Goal: Task Accomplishment & Management: Manage account settings

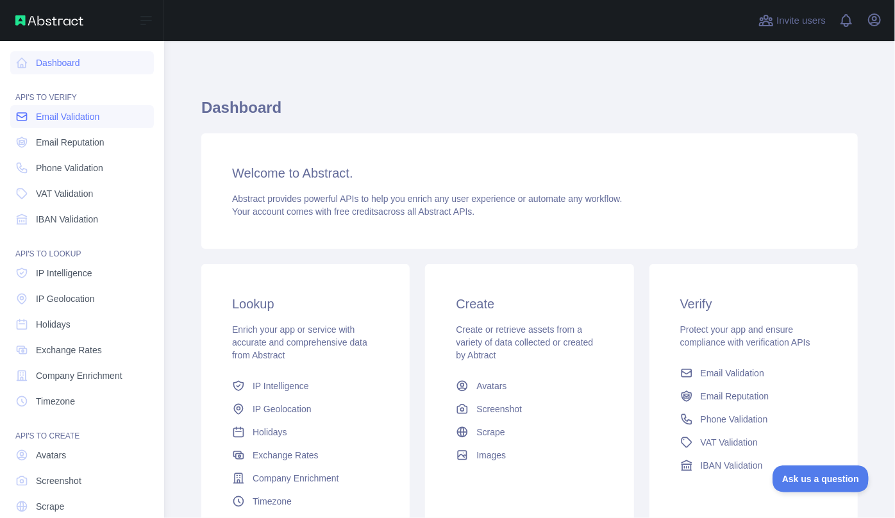
click at [57, 110] on link "Email Validation" at bounding box center [82, 116] width 144 height 23
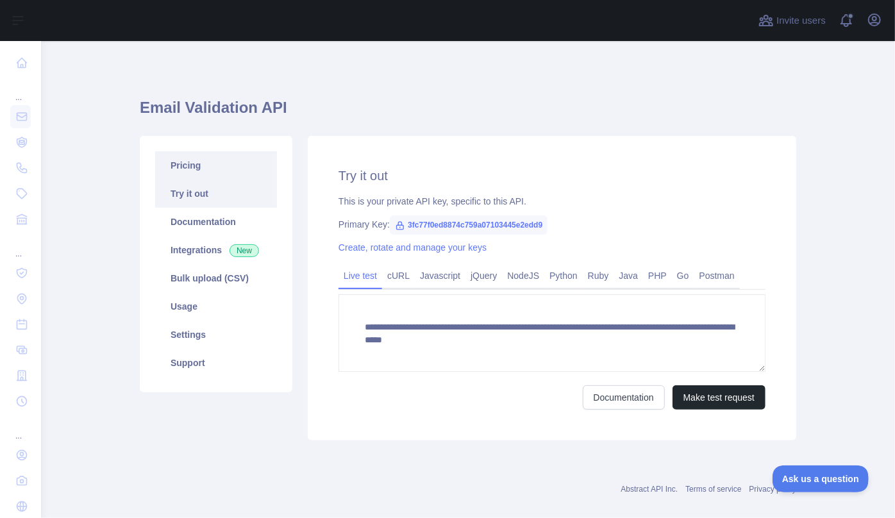
click at [186, 170] on link "Pricing" at bounding box center [216, 165] width 122 height 28
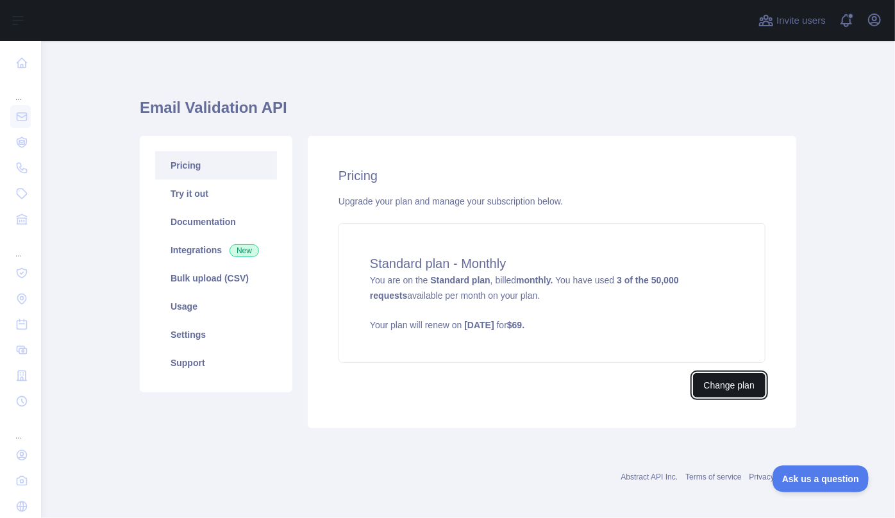
click at [742, 389] on button "Change plan" at bounding box center [729, 385] width 72 height 24
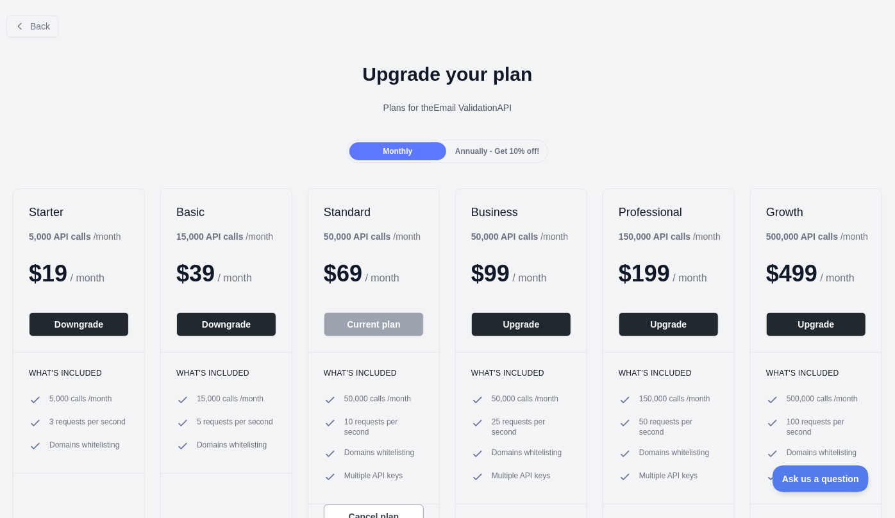
click at [515, 152] on span "Annually - Get 10% off!" at bounding box center [497, 151] width 84 height 9
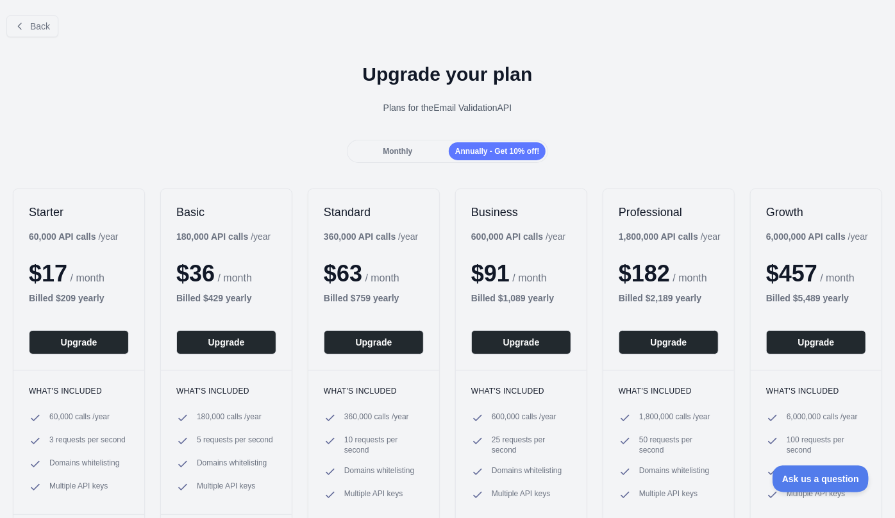
scroll to position [58, 0]
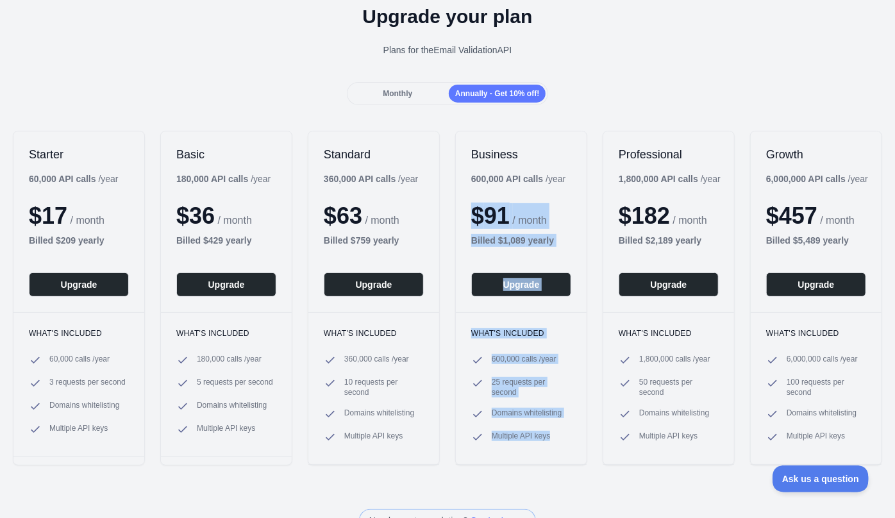
drag, startPoint x: 554, startPoint y: 437, endPoint x: 482, endPoint y: 163, distance: 283.7
click at [482, 163] on div "Business 600,000 API calls / year $ 91 / month Billed $ 1,089 yearly Upgrade Wh…" at bounding box center [521, 298] width 132 height 335
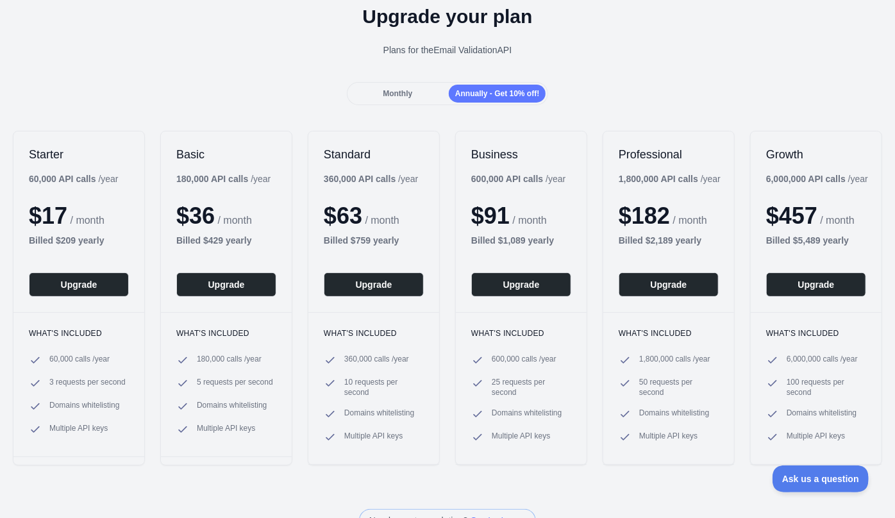
click at [622, 78] on div "Upgrade your plan Plans for the Email Validation API" at bounding box center [447, 36] width 895 height 92
drag, startPoint x: 519, startPoint y: 390, endPoint x: 488, endPoint y: 383, distance: 31.6
click at [492, 383] on span "25 requests per second" at bounding box center [532, 387] width 80 height 21
click at [602, 60] on div "Upgrade your plan Plans for the Email Validation API" at bounding box center [447, 36] width 895 height 92
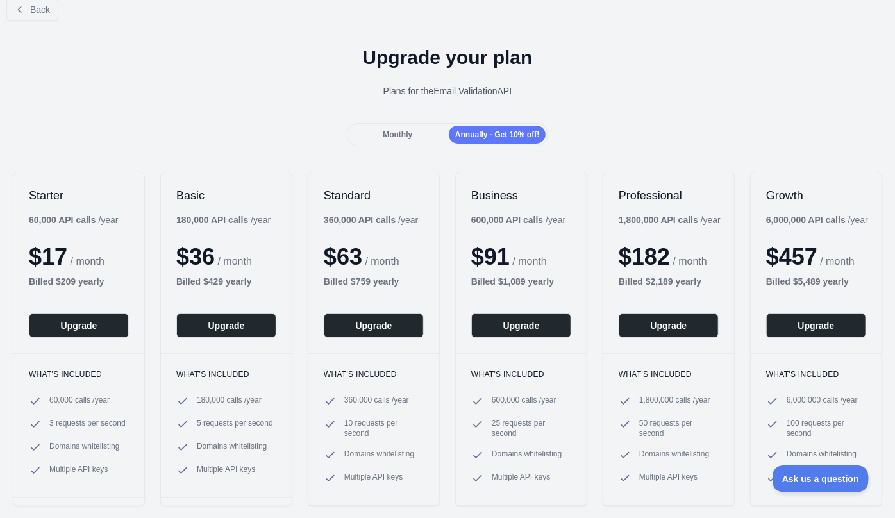
scroll to position [0, 0]
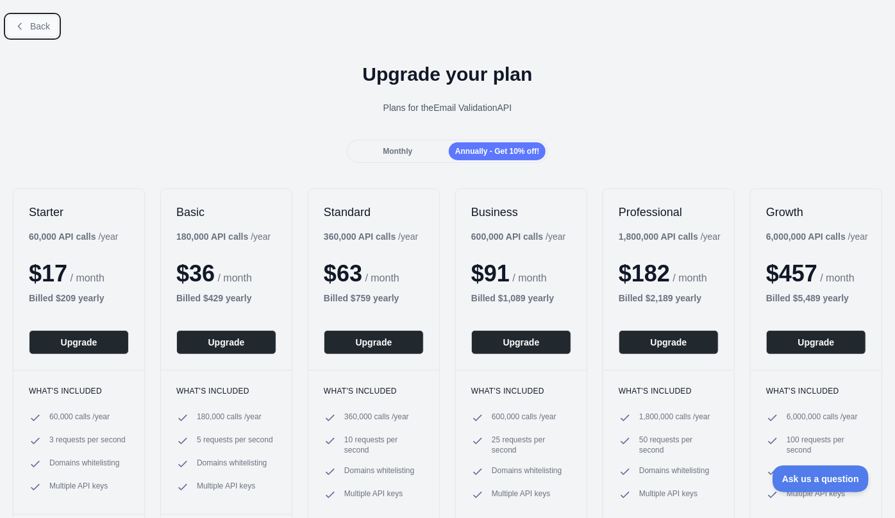
click at [43, 26] on span "Back" at bounding box center [40, 26] width 20 height 10
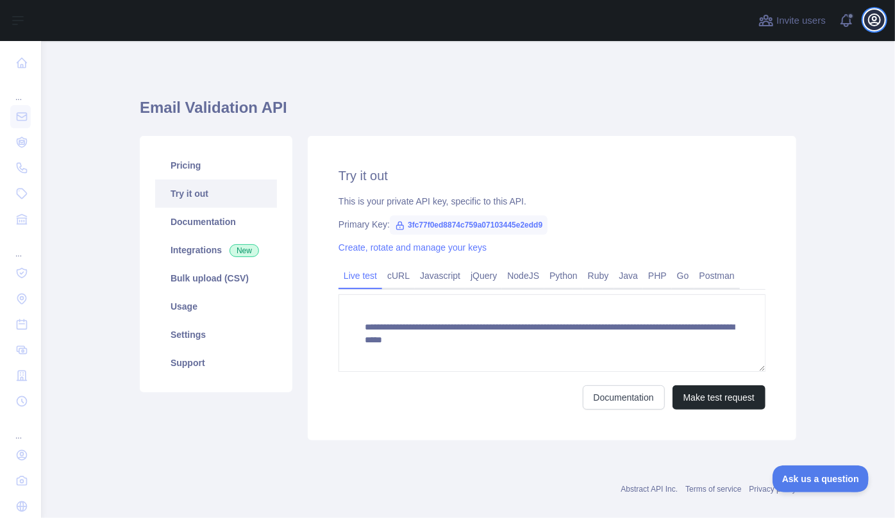
click at [878, 21] on icon "button" at bounding box center [874, 19] width 15 height 15
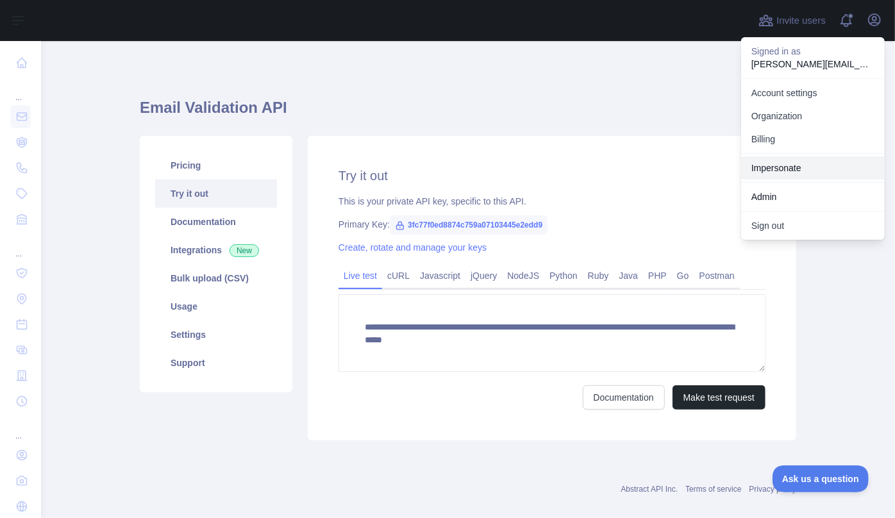
click at [784, 164] on link "Impersonate" at bounding box center [813, 167] width 144 height 23
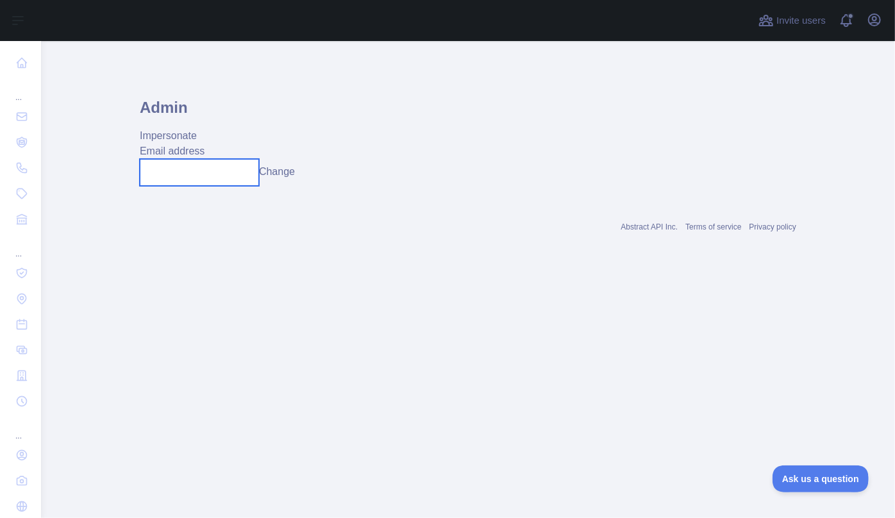
click at [160, 177] on input "text" at bounding box center [199, 172] width 119 height 27
paste input "**********"
type input "**********"
click at [290, 175] on button "Change" at bounding box center [277, 171] width 36 height 15
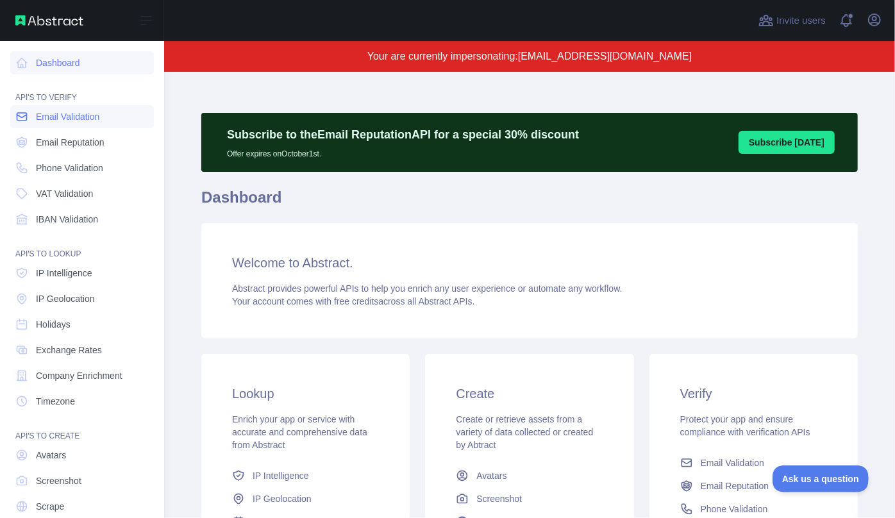
click at [72, 118] on span "Email Validation" at bounding box center [67, 116] width 63 height 13
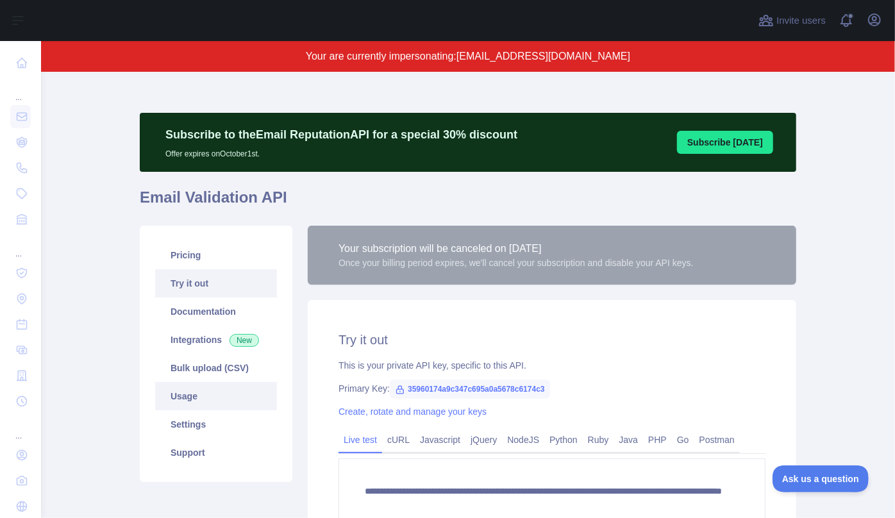
click at [207, 401] on link "Usage" at bounding box center [216, 396] width 122 height 28
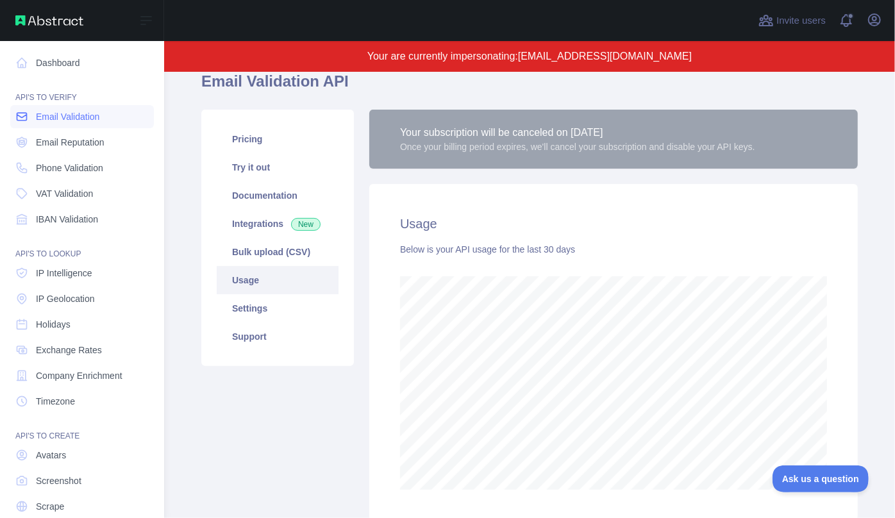
scroll to position [640716, 640440]
click at [63, 151] on link "Email Reputation" at bounding box center [82, 142] width 144 height 23
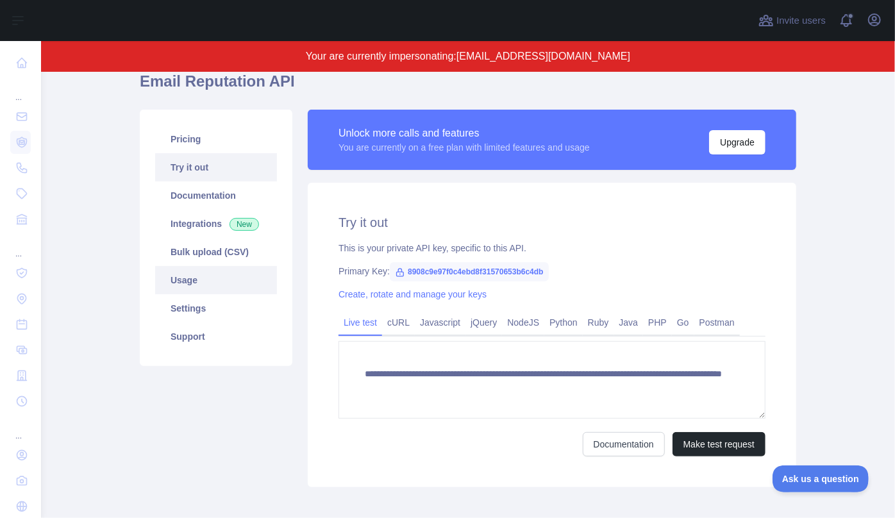
click at [231, 280] on link "Usage" at bounding box center [216, 280] width 122 height 28
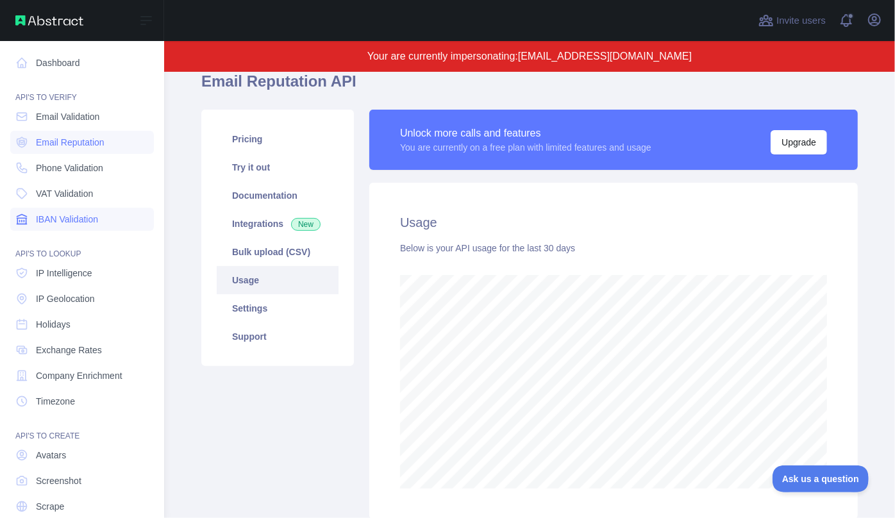
scroll to position [640716, 640440]
click at [61, 163] on span "Phone Validation" at bounding box center [69, 168] width 67 height 13
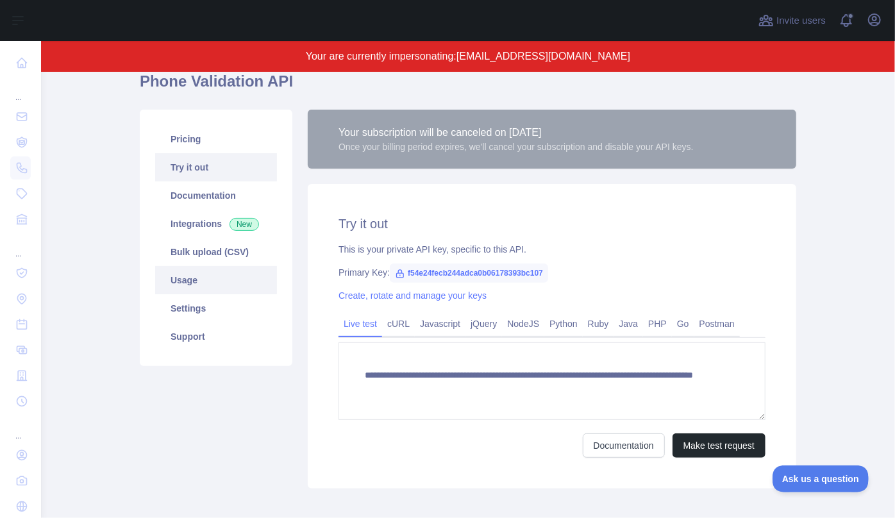
click at [220, 286] on link "Usage" at bounding box center [216, 280] width 122 height 28
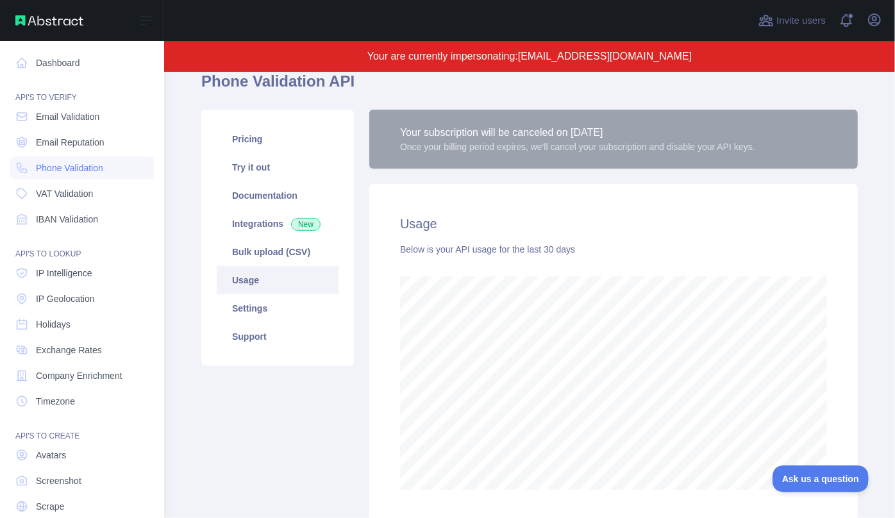
scroll to position [640716, 640440]
click at [84, 269] on span "IP Intelligence" at bounding box center [64, 273] width 56 height 13
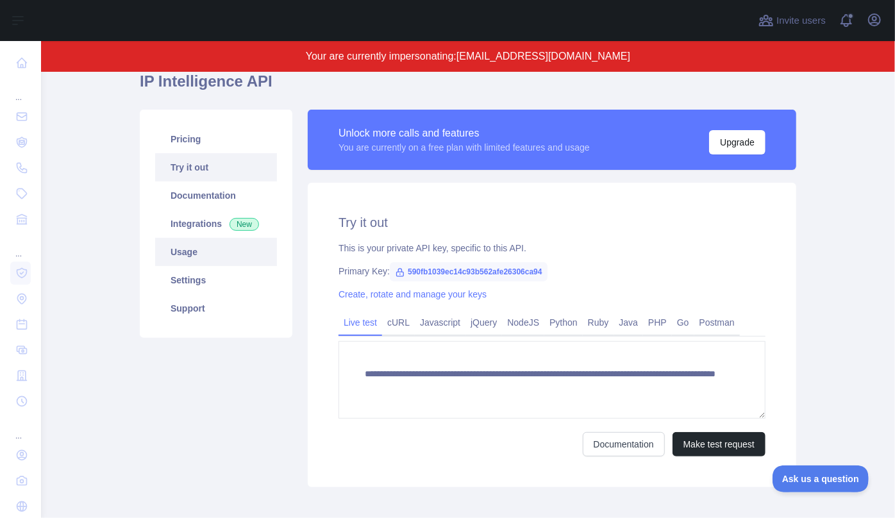
click at [235, 251] on link "Usage" at bounding box center [216, 252] width 122 height 28
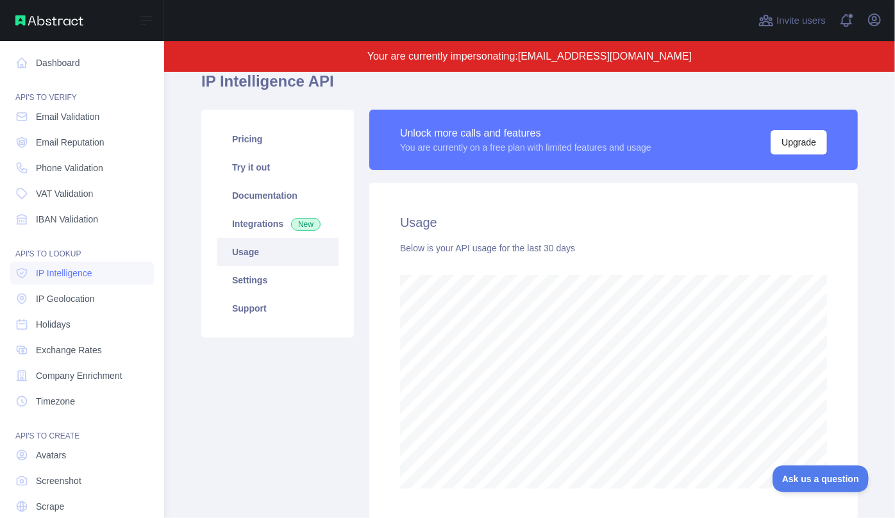
scroll to position [640716, 640440]
click at [49, 299] on span "IP Geolocation" at bounding box center [65, 298] width 59 height 13
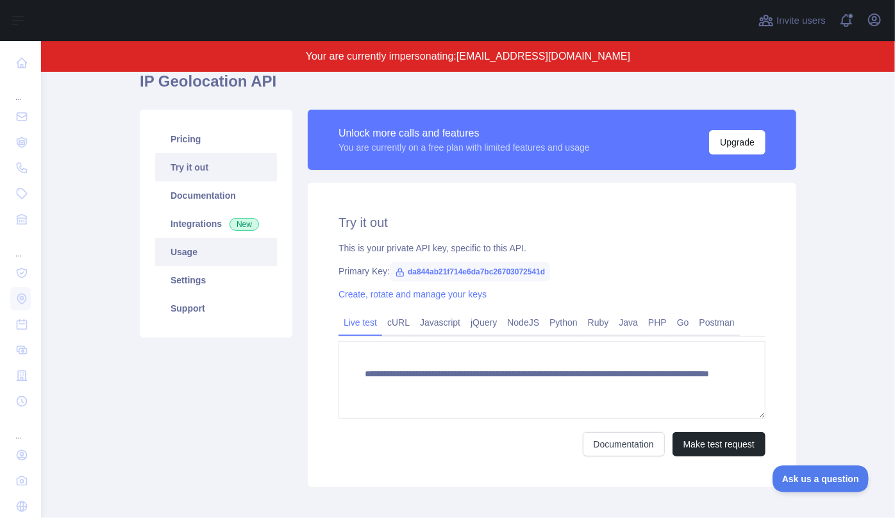
click at [217, 255] on link "Usage" at bounding box center [216, 252] width 122 height 28
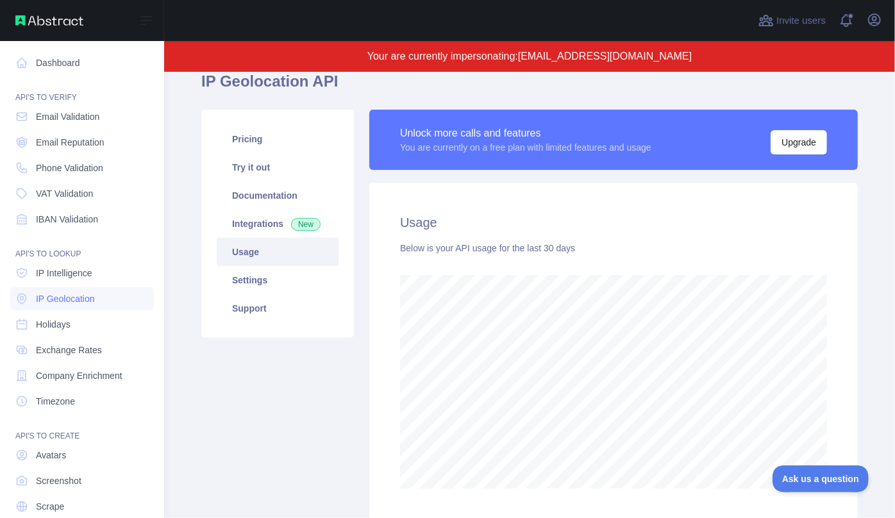
scroll to position [640716, 640440]
click at [67, 167] on span "Phone Validation" at bounding box center [69, 168] width 67 height 13
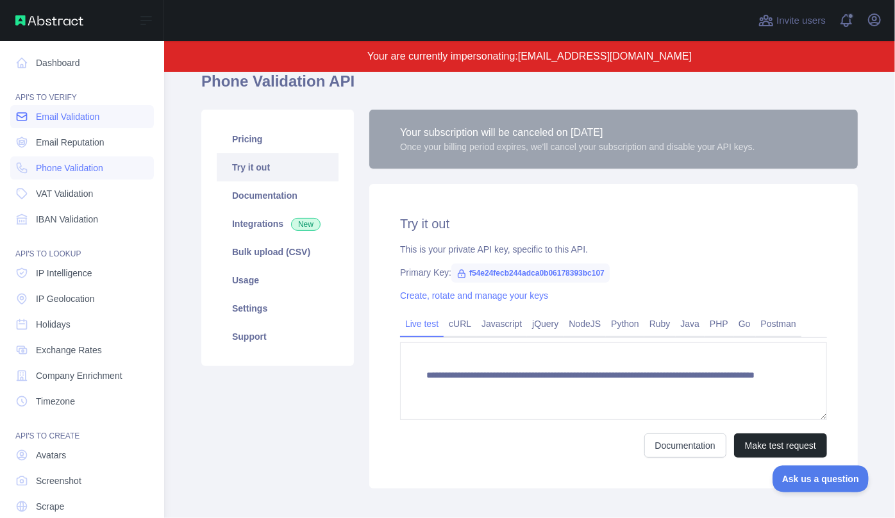
click at [40, 121] on span "Email Validation" at bounding box center [67, 116] width 63 height 13
click at [56, 137] on span "Email Reputation" at bounding box center [70, 142] width 69 height 13
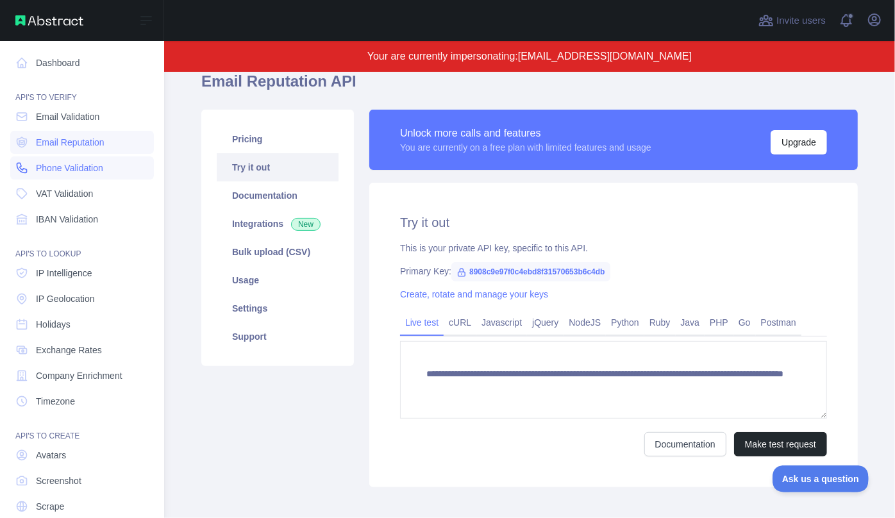
click at [63, 160] on link "Phone Validation" at bounding box center [82, 167] width 144 height 23
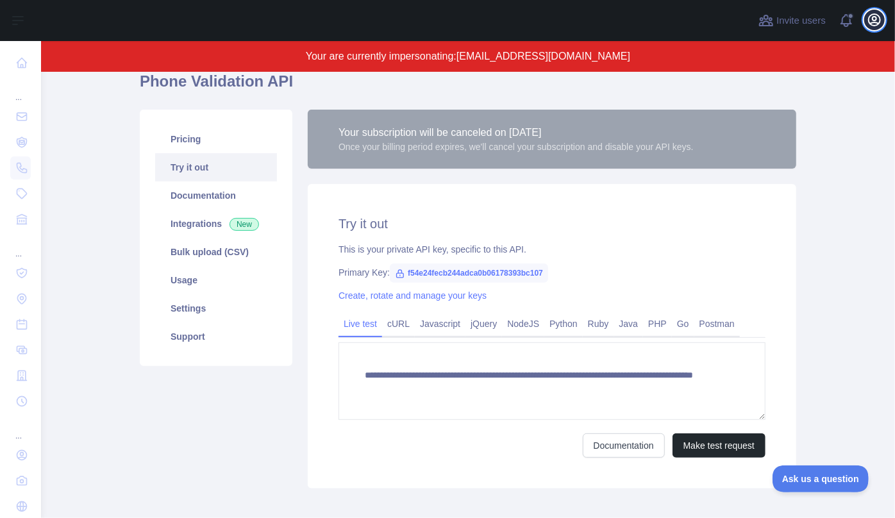
click at [873, 22] on icon "button" at bounding box center [875, 20] width 12 height 12
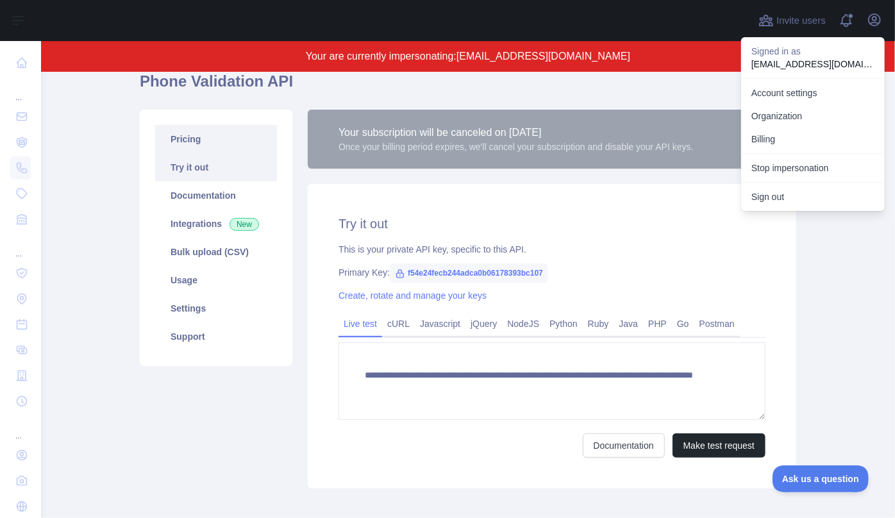
click at [186, 138] on link "Pricing" at bounding box center [216, 139] width 122 height 28
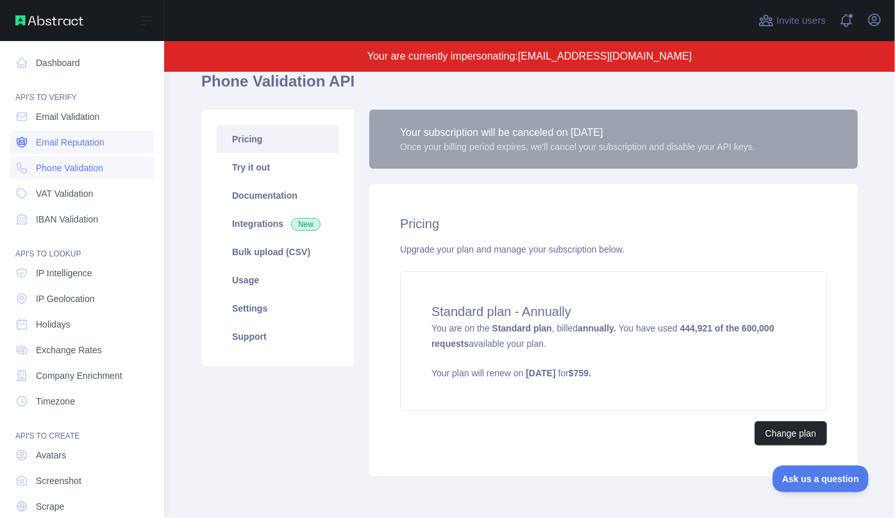
click at [51, 140] on span "Email Reputation" at bounding box center [70, 142] width 69 height 13
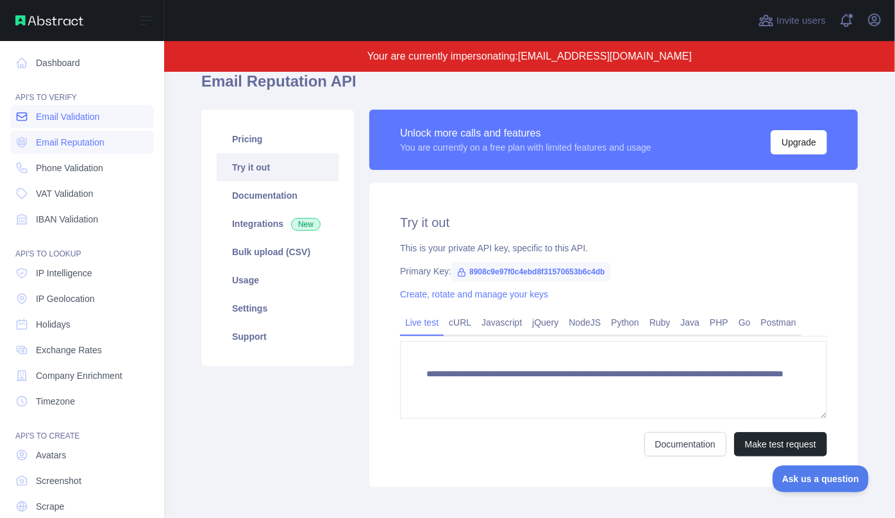
click at [67, 117] on span "Email Validation" at bounding box center [67, 116] width 63 height 13
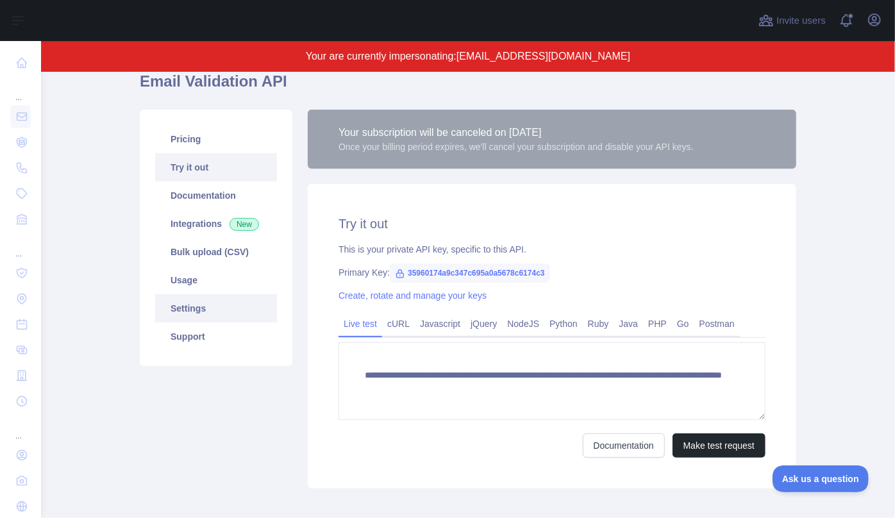
click at [185, 294] on link "Settings" at bounding box center [216, 308] width 122 height 28
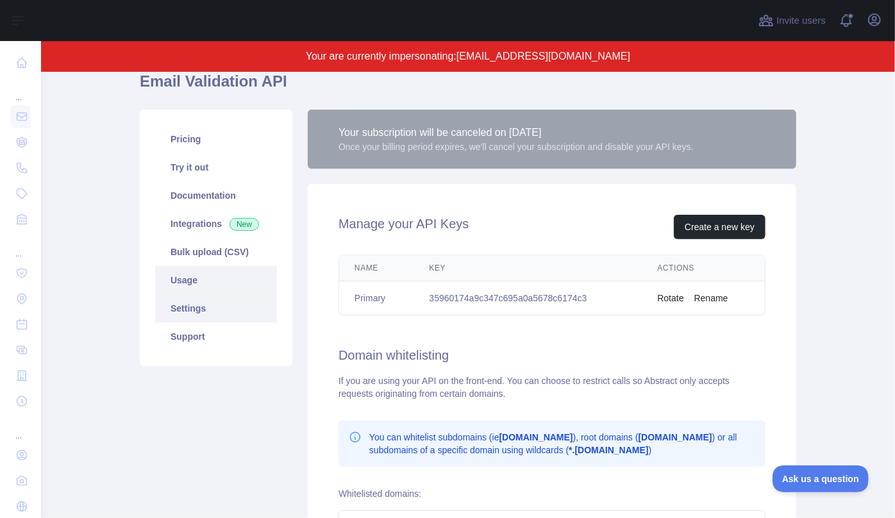
click at [183, 278] on link "Usage" at bounding box center [216, 280] width 122 height 28
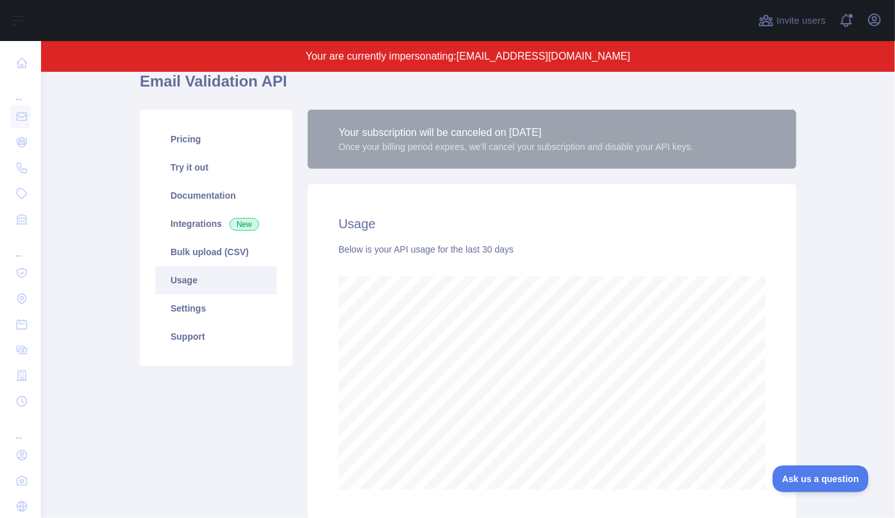
scroll to position [446, 845]
click at [876, 17] on icon "button" at bounding box center [875, 20] width 12 height 12
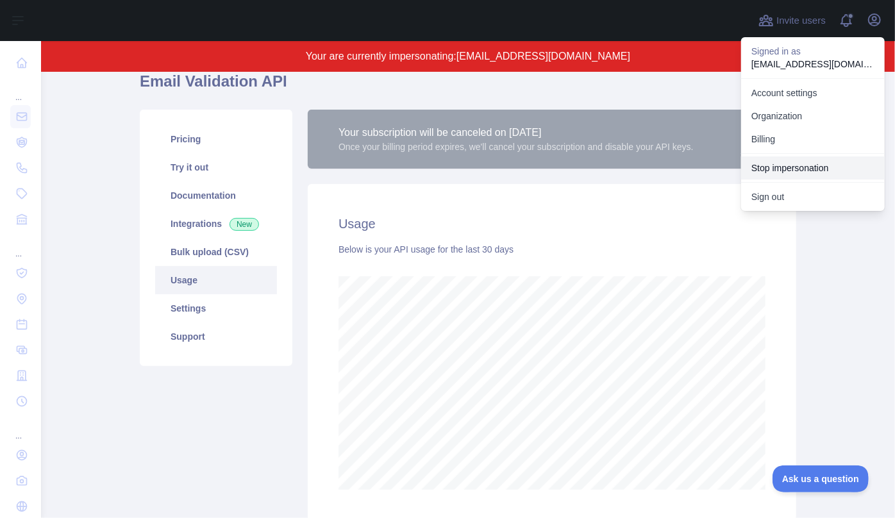
click at [789, 171] on button "Stop impersonation" at bounding box center [813, 167] width 144 height 23
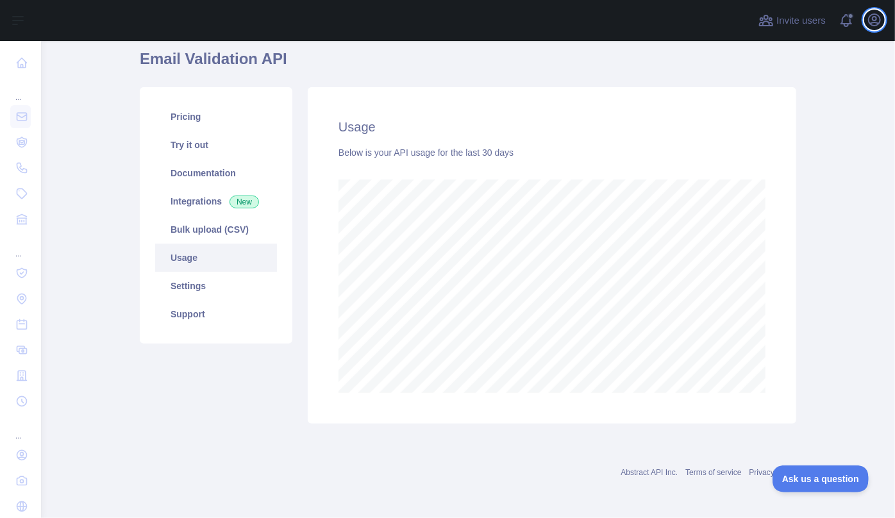
scroll to position [477, 845]
click at [884, 20] on button "Open user menu" at bounding box center [874, 20] width 21 height 21
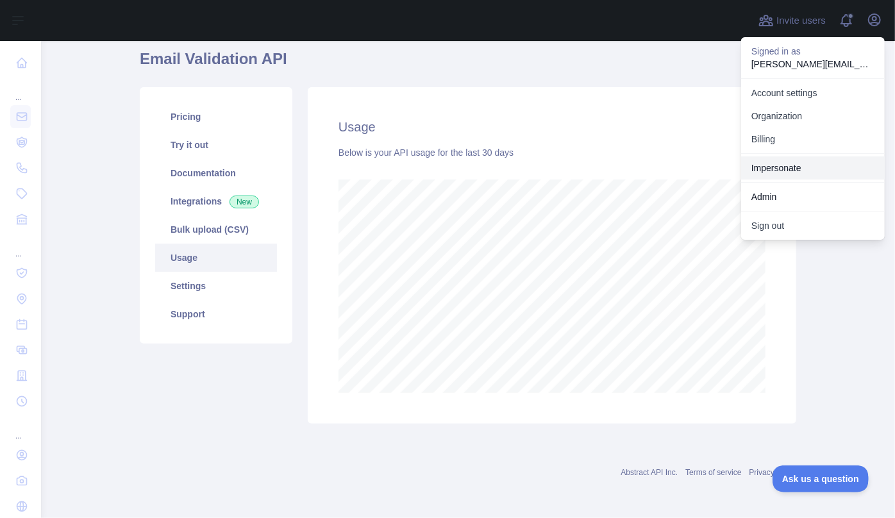
click at [803, 168] on link "Impersonate" at bounding box center [813, 167] width 144 height 23
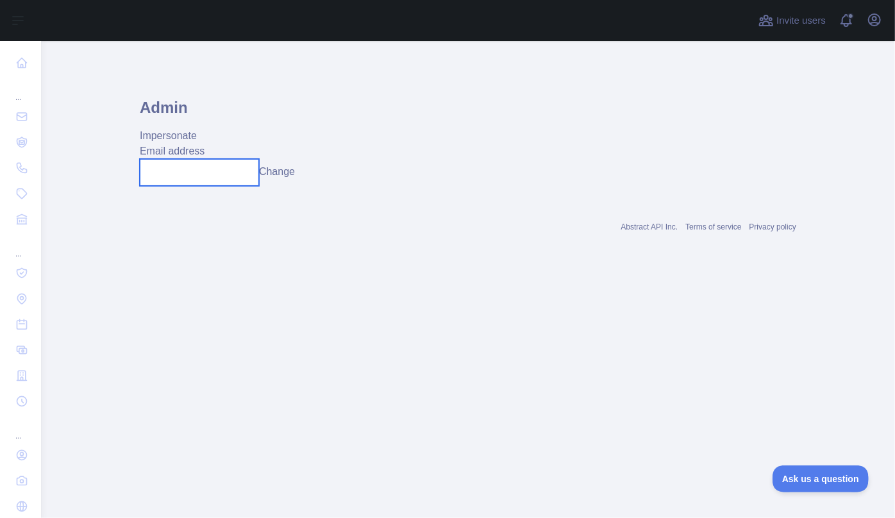
click at [194, 169] on input "text" at bounding box center [199, 172] width 119 height 27
paste input "**********"
type input "**********"
click at [294, 171] on button "Change" at bounding box center [290, 171] width 36 height 15
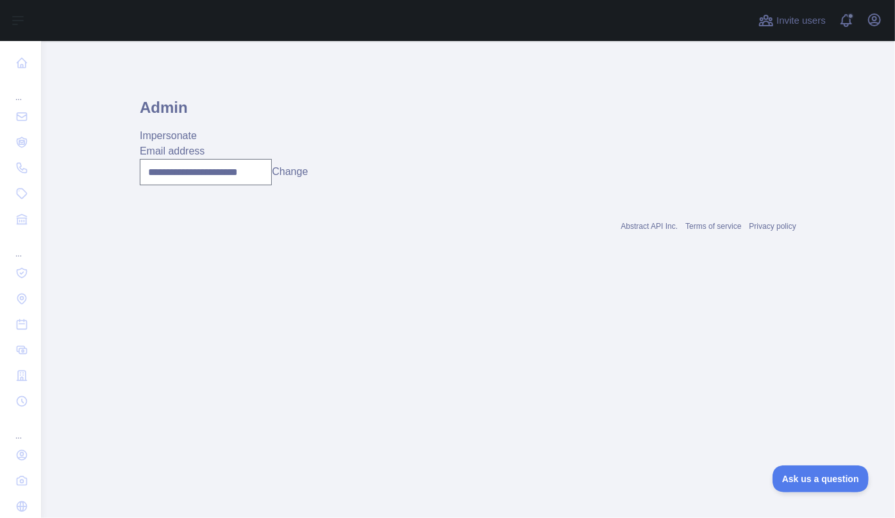
scroll to position [0, 0]
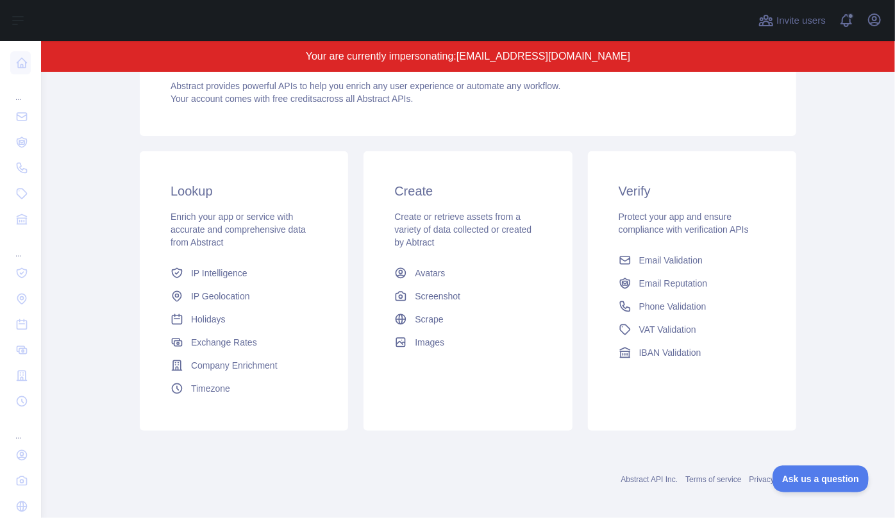
scroll to position [210, 0]
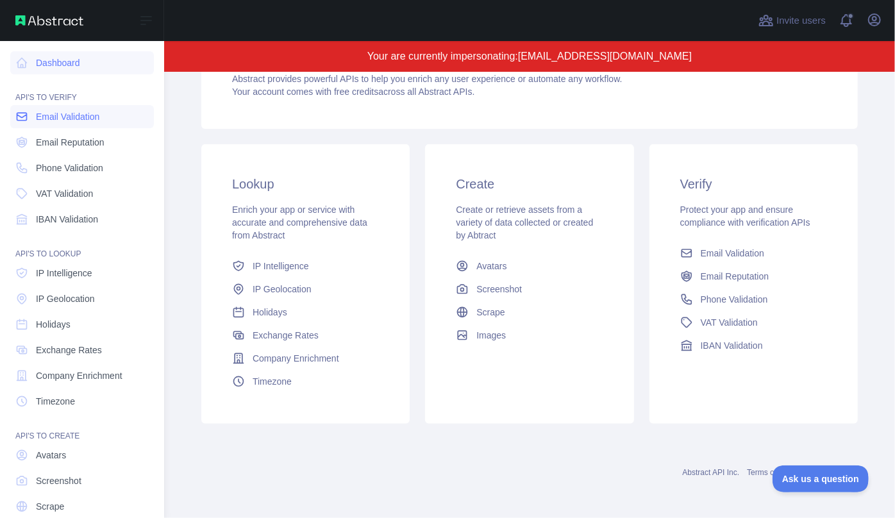
click at [81, 116] on span "Email Validation" at bounding box center [67, 116] width 63 height 13
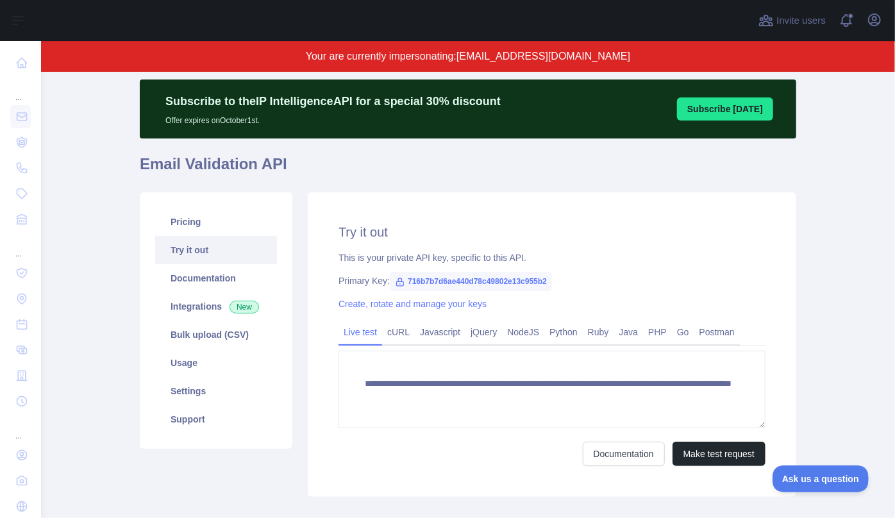
scroll to position [58, 0]
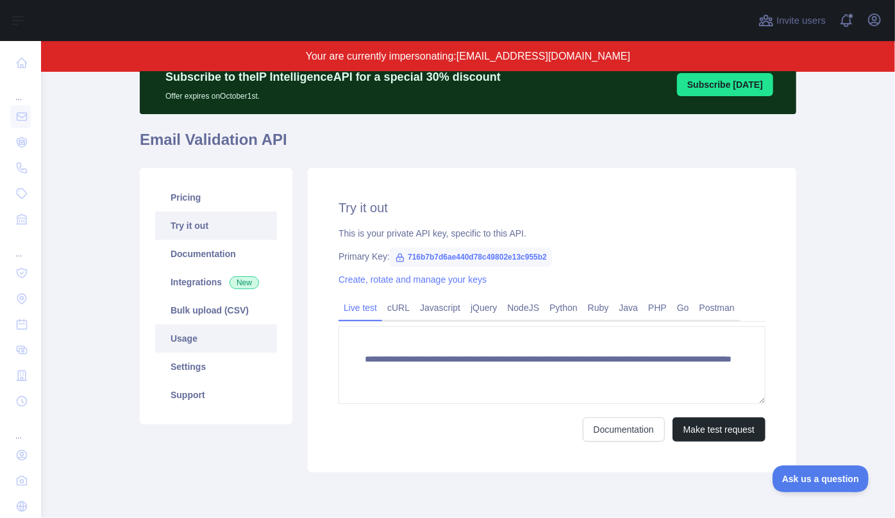
click at [186, 336] on link "Usage" at bounding box center [216, 338] width 122 height 28
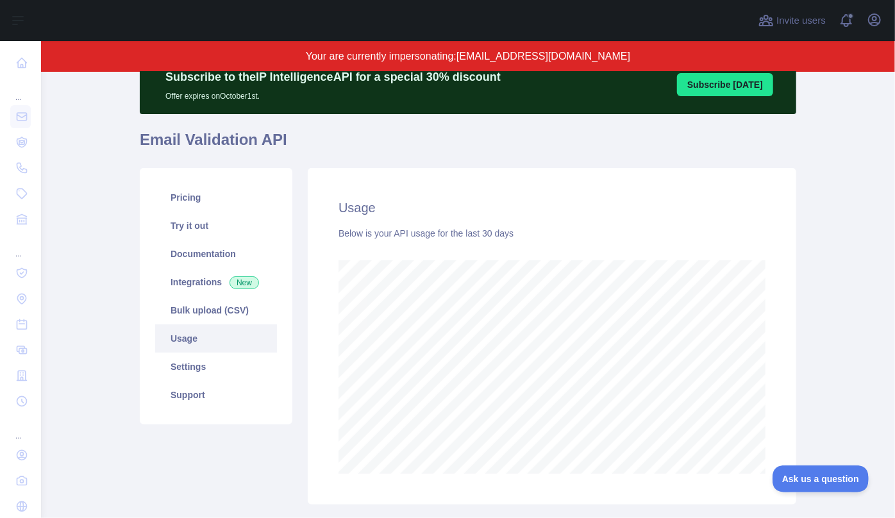
scroll to position [640716, 640440]
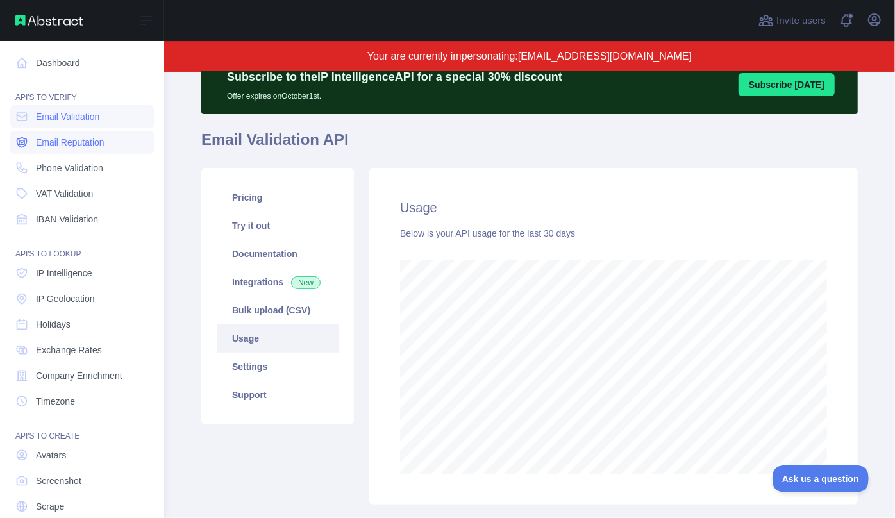
click at [70, 146] on span "Email Reputation" at bounding box center [70, 142] width 69 height 13
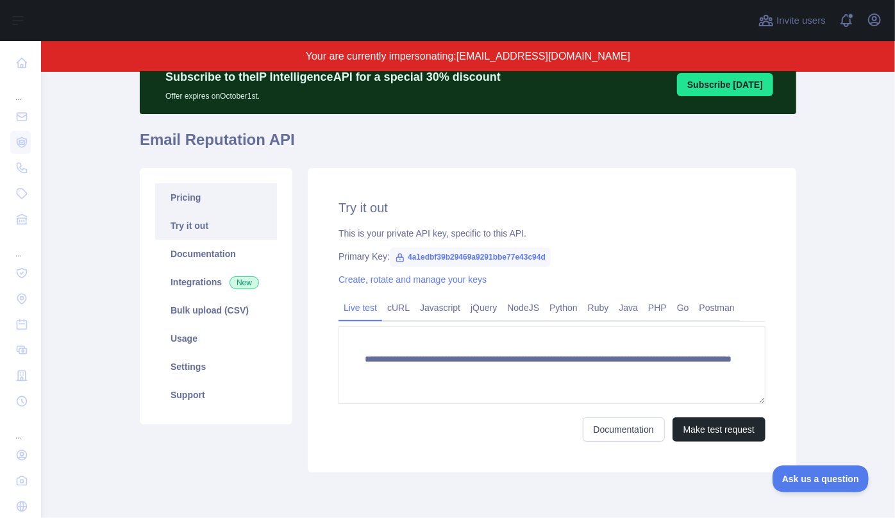
click at [194, 201] on link "Pricing" at bounding box center [216, 197] width 122 height 28
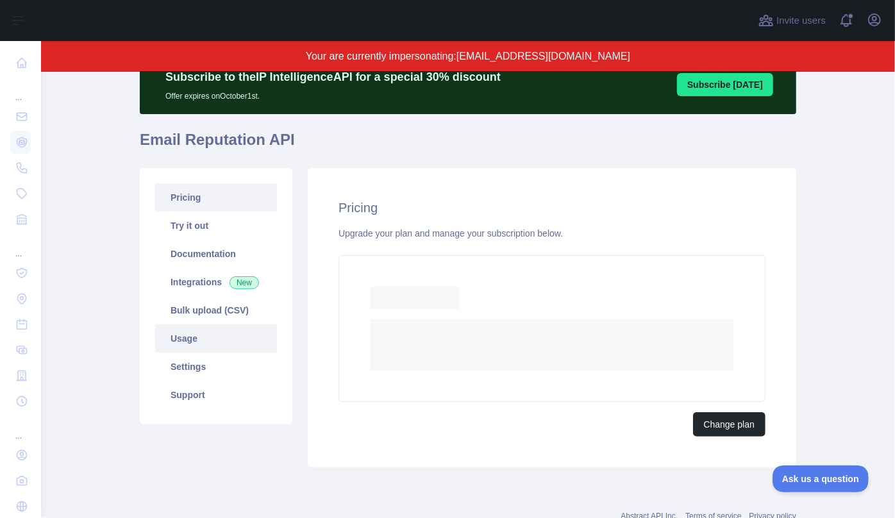
click at [196, 331] on link "Usage" at bounding box center [216, 338] width 122 height 28
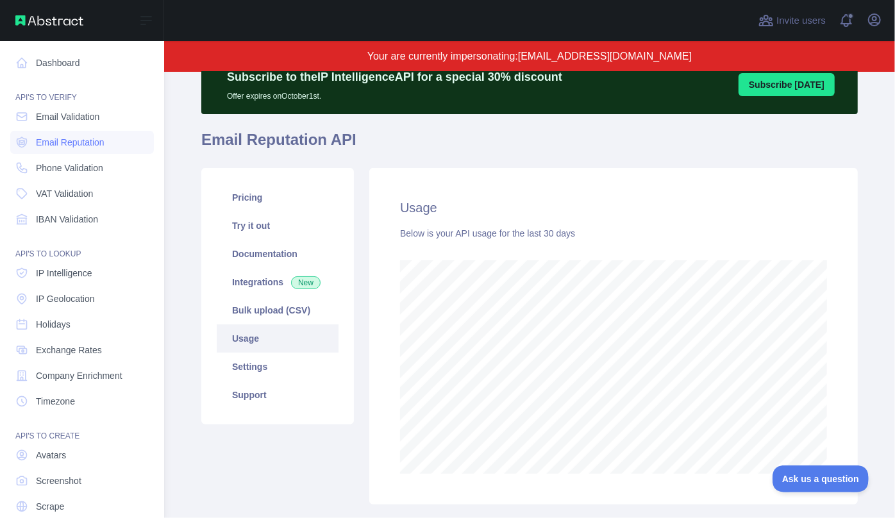
scroll to position [640716, 640440]
click at [83, 274] on span "IP Intelligence" at bounding box center [64, 273] width 56 height 13
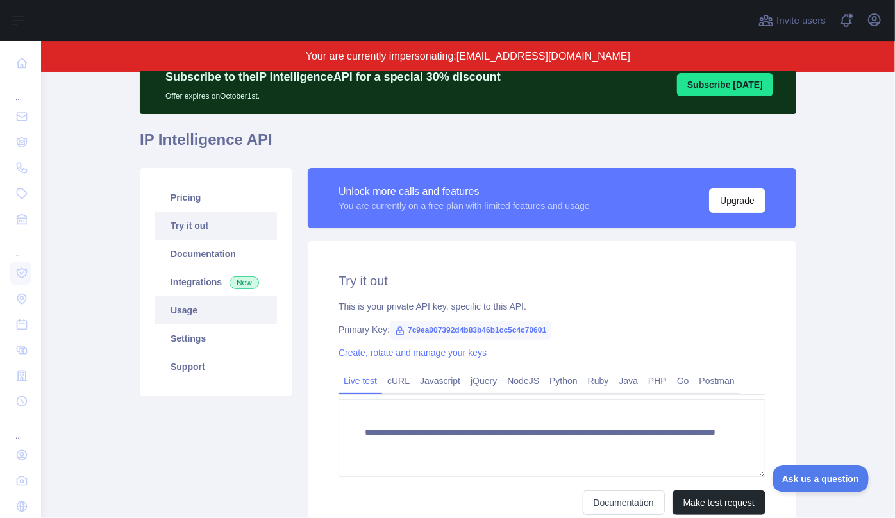
click at [197, 311] on link "Usage" at bounding box center [216, 310] width 122 height 28
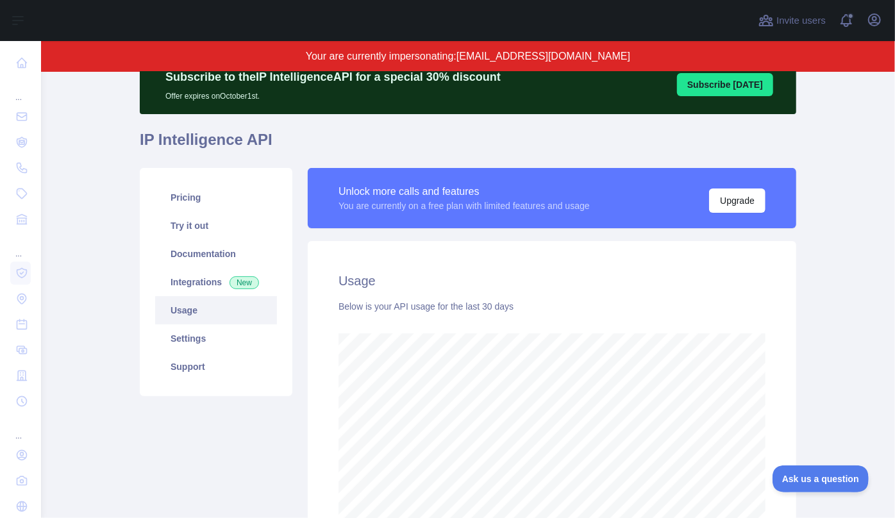
scroll to position [640716, 640317]
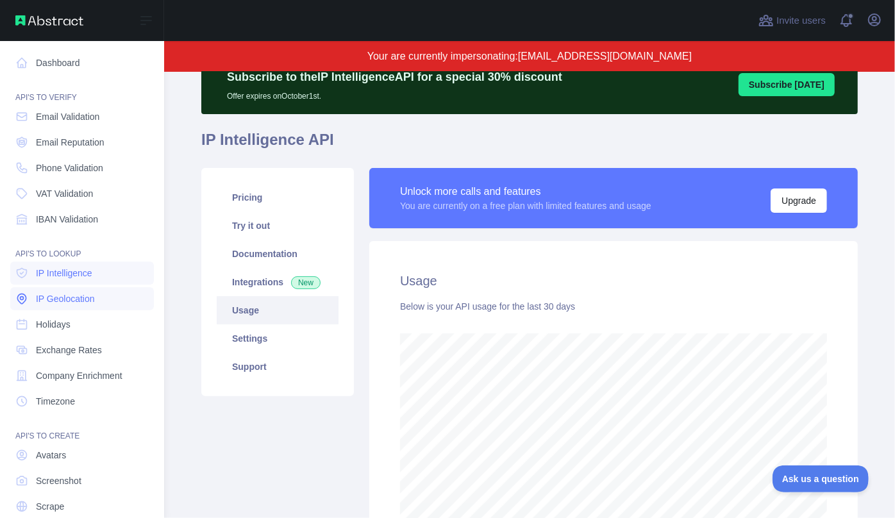
click at [74, 296] on span "IP Geolocation" at bounding box center [65, 298] width 59 height 13
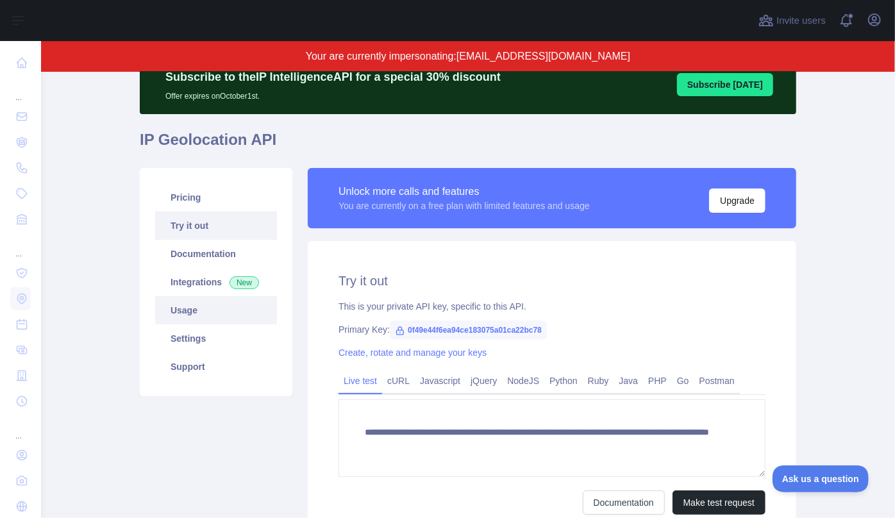
click at [224, 311] on link "Usage" at bounding box center [216, 310] width 122 height 28
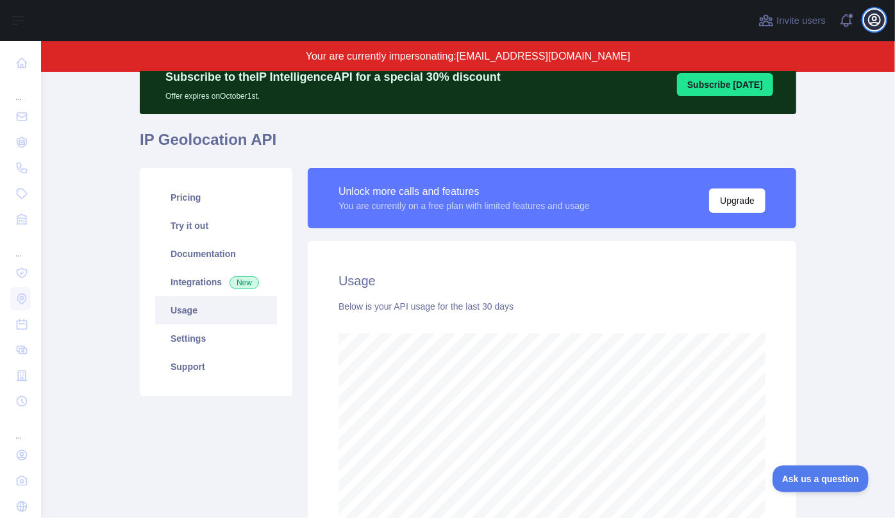
click at [878, 22] on icon "button" at bounding box center [874, 19] width 15 height 15
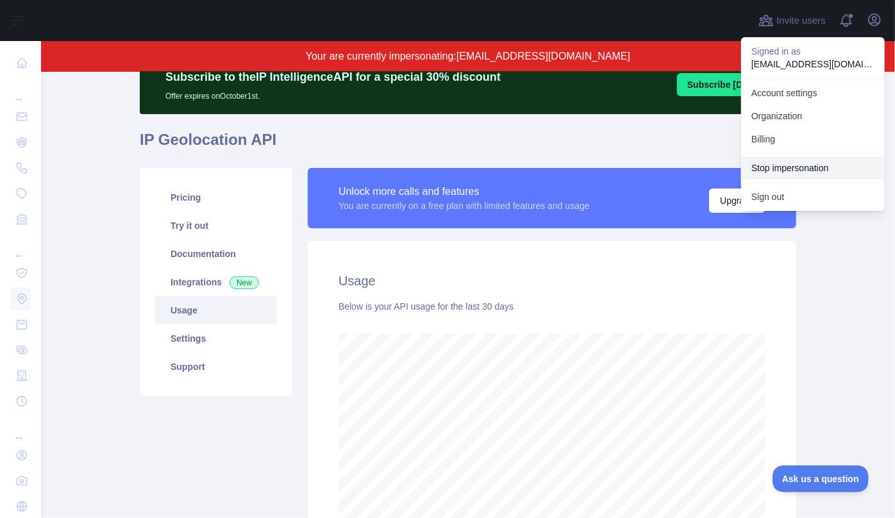
click at [789, 169] on button "Stop impersonation" at bounding box center [813, 167] width 144 height 23
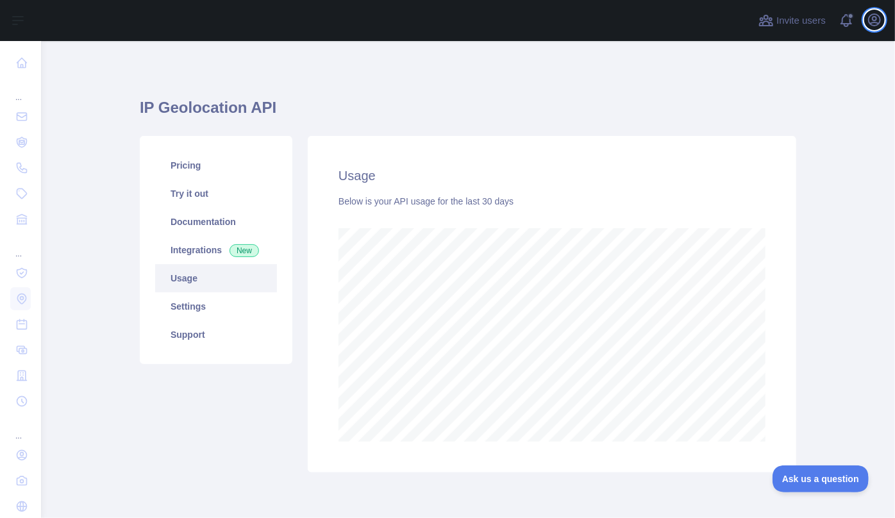
drag, startPoint x: 882, startPoint y: 27, endPoint x: 871, endPoint y: 30, distance: 10.7
click at [880, 26] on icon "button" at bounding box center [874, 19] width 15 height 15
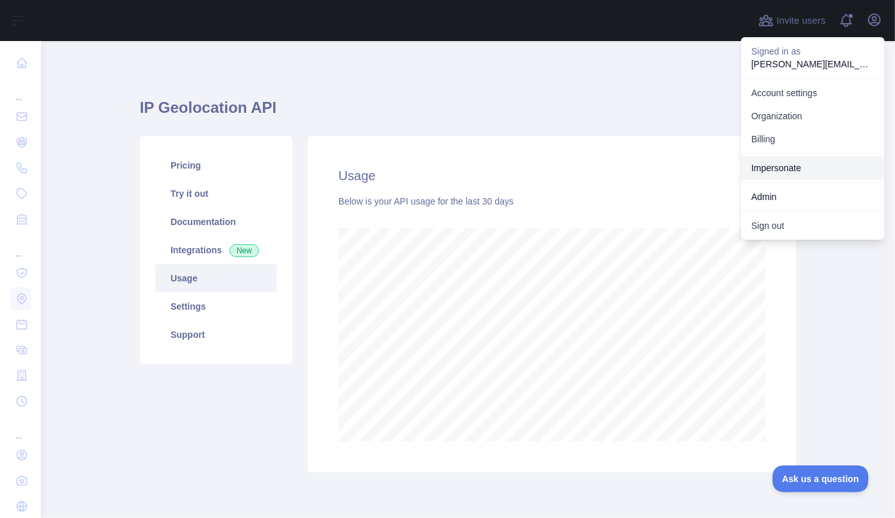
click at [801, 174] on link "Impersonate" at bounding box center [813, 167] width 144 height 23
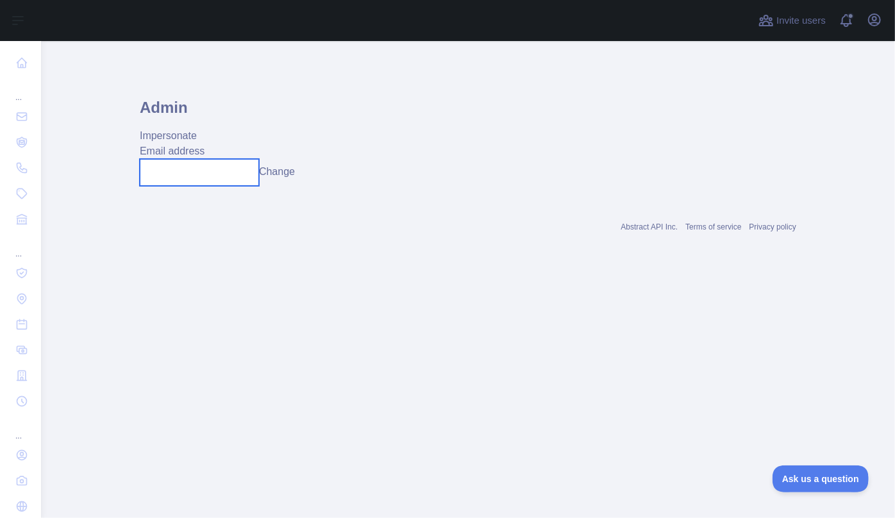
click at [239, 166] on input "text" at bounding box center [199, 172] width 119 height 27
paste input "**********"
type input "**********"
click at [289, 174] on button "Change" at bounding box center [277, 171] width 36 height 15
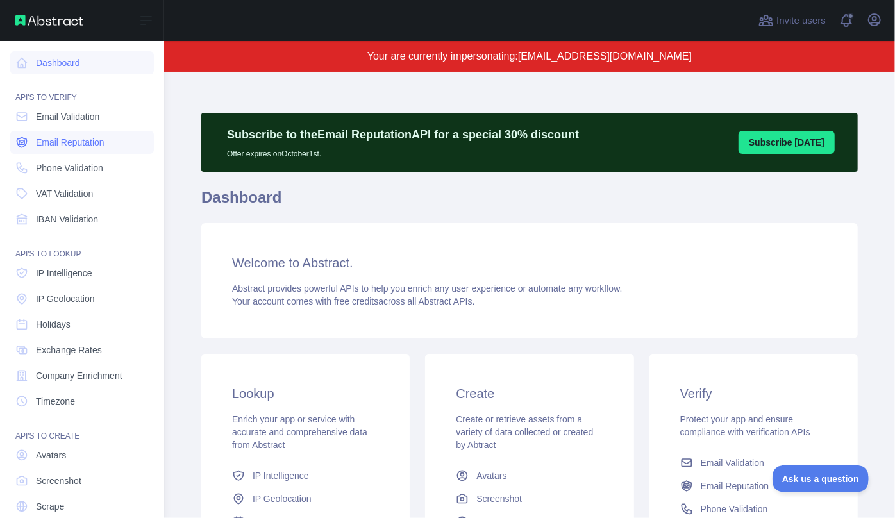
click at [68, 139] on span "Email Reputation" at bounding box center [70, 142] width 69 height 13
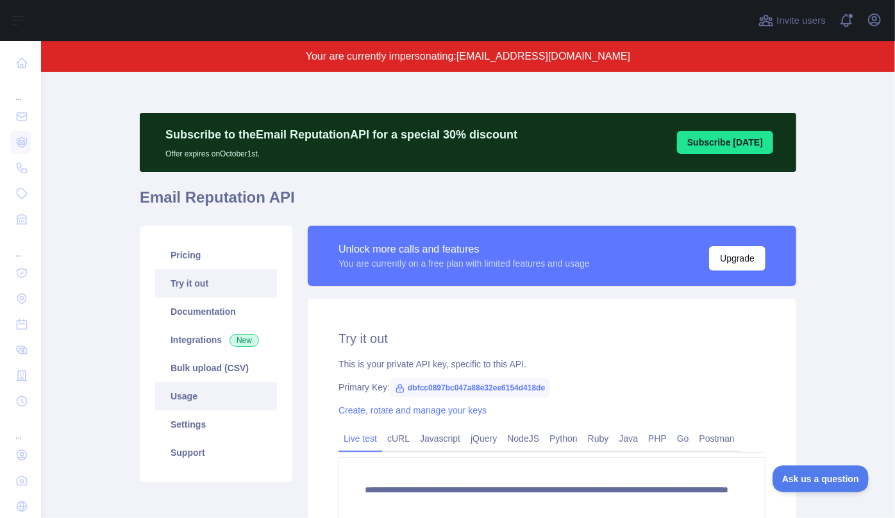
click at [201, 390] on link "Usage" at bounding box center [216, 396] width 122 height 28
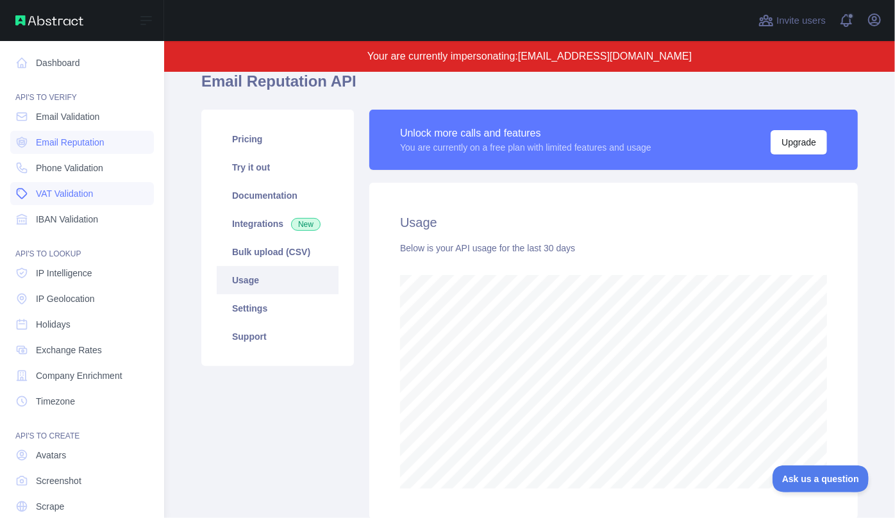
scroll to position [640716, 640440]
click at [60, 280] on link "IP Intelligence" at bounding box center [82, 273] width 144 height 23
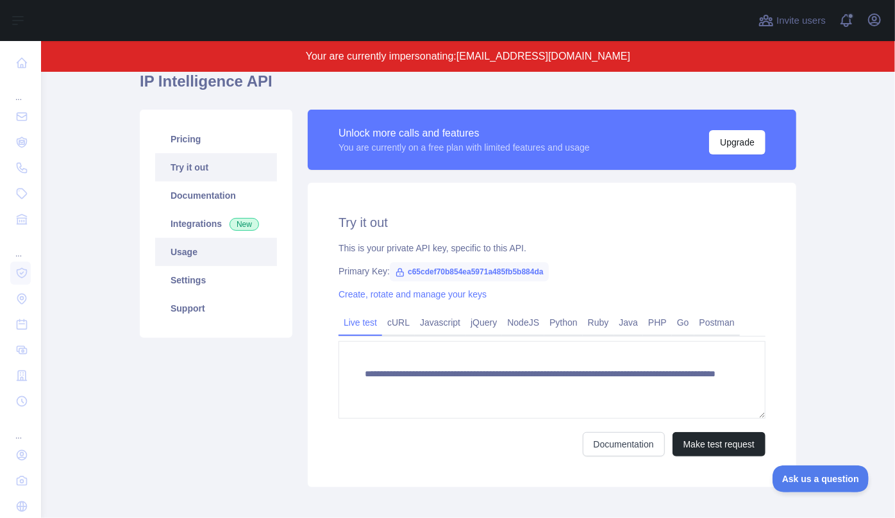
click at [216, 255] on link "Usage" at bounding box center [216, 252] width 122 height 28
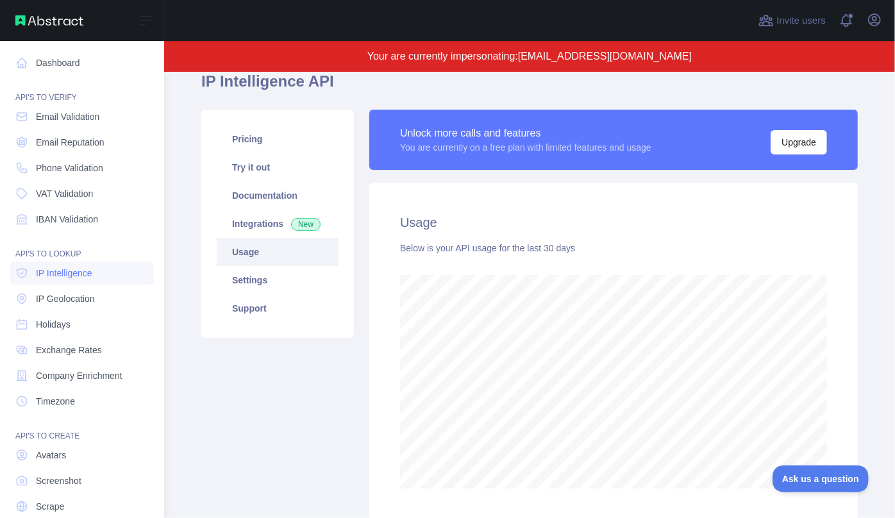
scroll to position [640716, 640440]
click at [58, 172] on span "Phone Validation" at bounding box center [69, 168] width 67 height 13
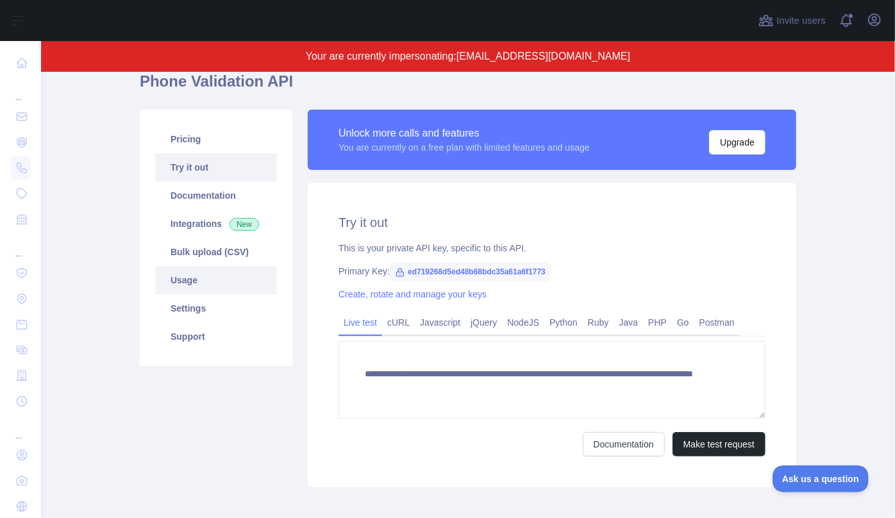
click at [202, 269] on link "Usage" at bounding box center [216, 280] width 122 height 28
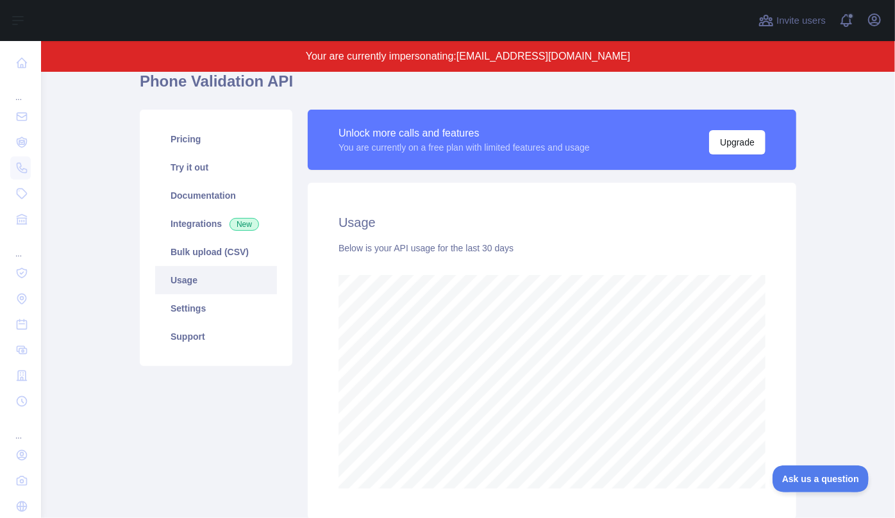
scroll to position [446, 845]
click at [879, 22] on icon "button" at bounding box center [875, 20] width 12 height 12
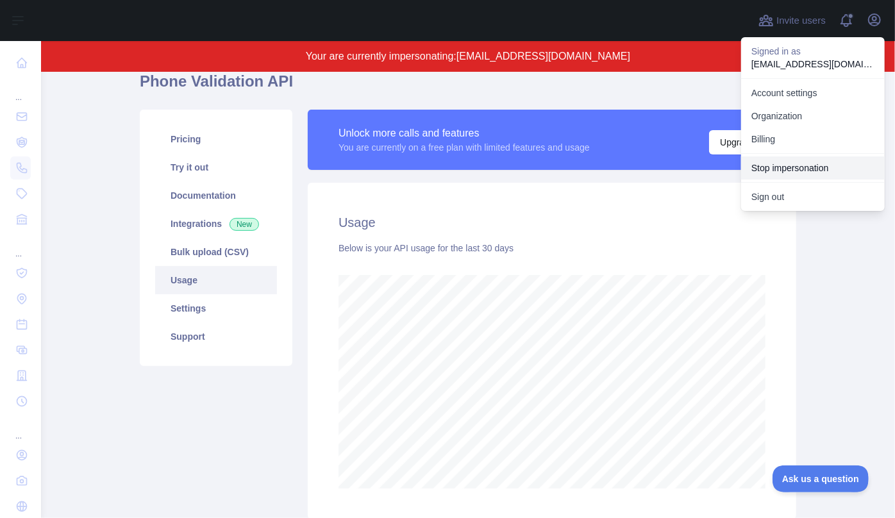
click at [799, 163] on button "Stop impersonation" at bounding box center [813, 167] width 144 height 23
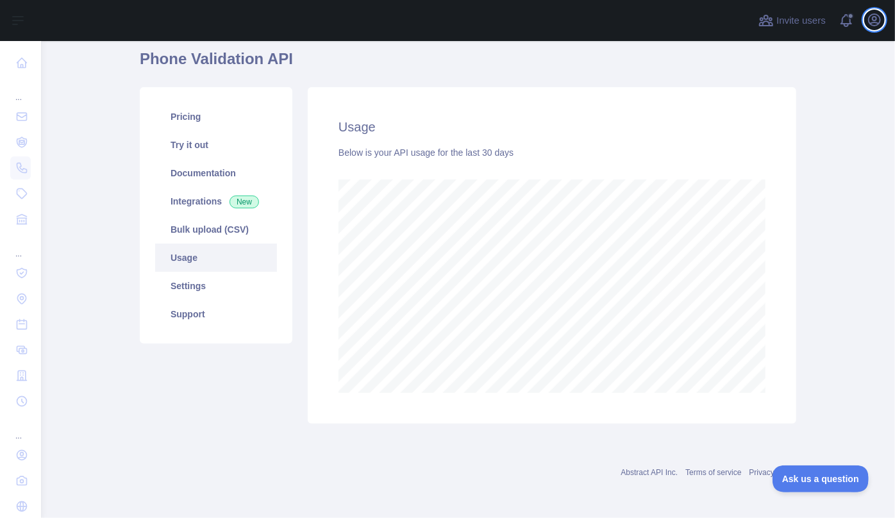
scroll to position [49, 0]
